Goal: Register for event/course

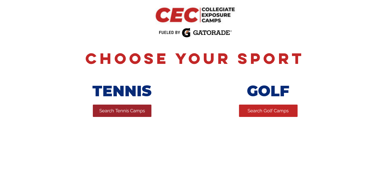
click at [115, 113] on span "Search Tennis Camps" at bounding box center [122, 111] width 46 height 6
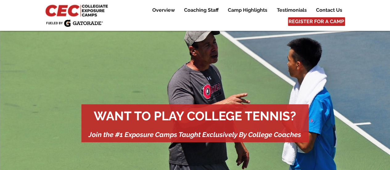
drag, startPoint x: 331, startPoint y: 0, endPoint x: 333, endPoint y: 64, distance: 64.1
click at [333, 64] on img "main content" at bounding box center [195, 125] width 390 height 189
drag, startPoint x: 386, startPoint y: 0, endPoint x: 116, endPoint y: 71, distance: 278.5
click at [116, 71] on img "main content" at bounding box center [195, 125] width 390 height 189
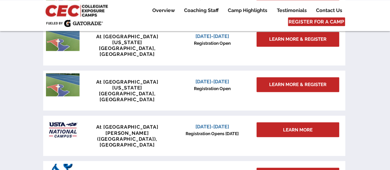
scroll to position [587, 0]
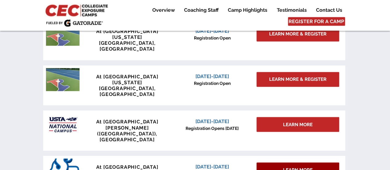
click at [306, 162] on div "LEARN MORE" at bounding box center [297, 169] width 83 height 15
click at [296, 167] on span "LEARN MORE" at bounding box center [298, 170] width 30 height 6
click at [286, 162] on div "LEARN MORE" at bounding box center [297, 169] width 83 height 15
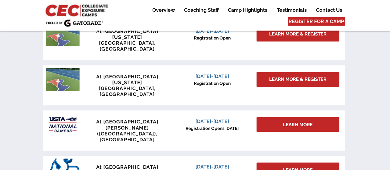
click at [124, 156] on div at bounding box center [194, 173] width 302 height 34
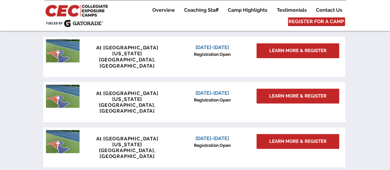
scroll to position [521, 0]
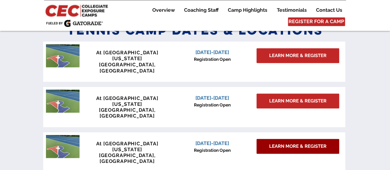
click at [296, 143] on span "LEARN MORE & REGISTER" at bounding box center [297, 146] width 57 height 6
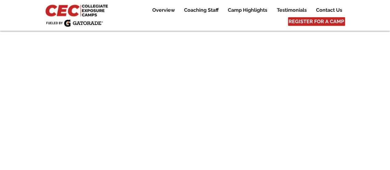
scroll to position [2086, 0]
